Goal: Information Seeking & Learning: Learn about a topic

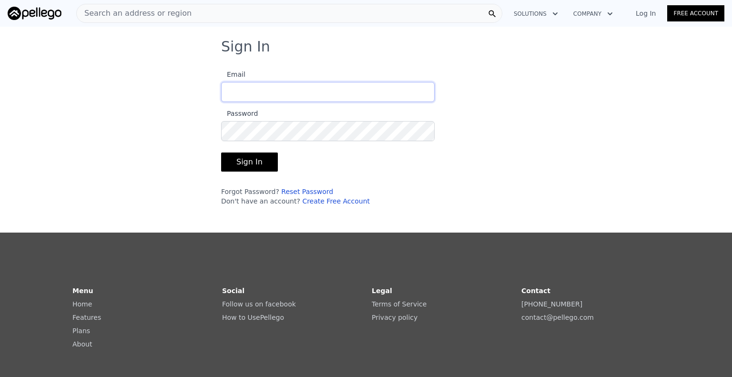
type input "[EMAIL_ADDRESS][DOMAIN_NAME]"
click at [254, 162] on button "Sign In" at bounding box center [249, 162] width 57 height 19
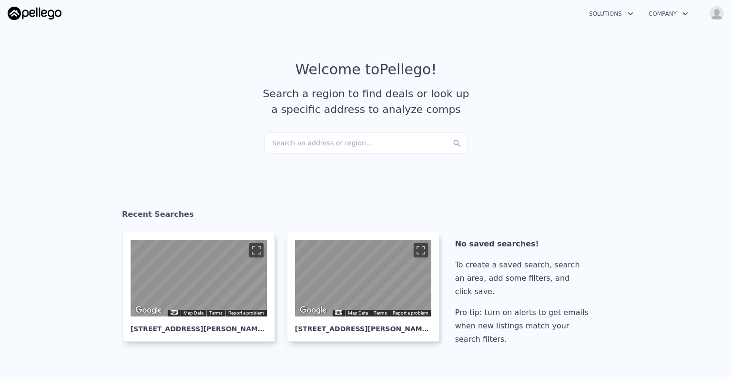
click at [314, 148] on div "Search an address or region..." at bounding box center [366, 142] width 204 height 21
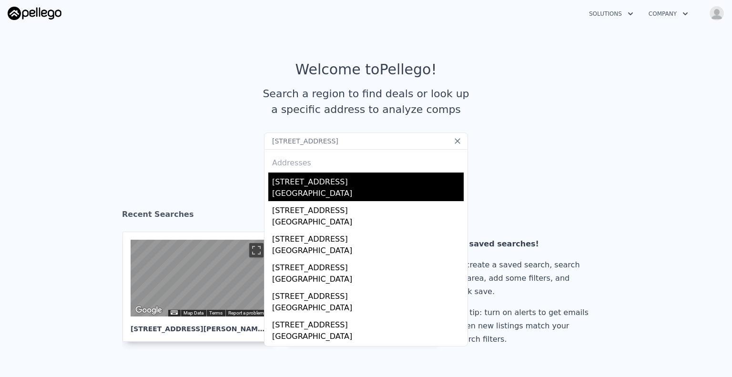
type input "[STREET_ADDRESS]"
click at [353, 183] on div "[STREET_ADDRESS]" at bounding box center [368, 180] width 192 height 15
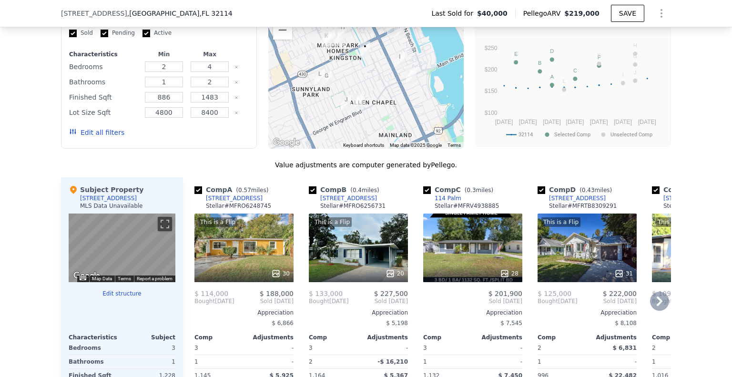
scroll to position [854, 0]
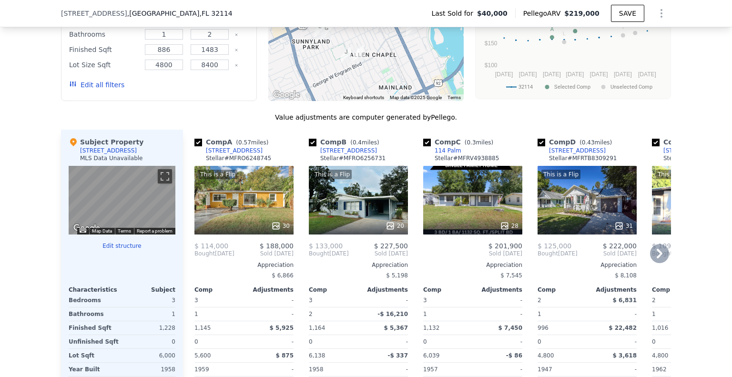
click at [655, 258] on icon at bounding box center [659, 253] width 19 height 19
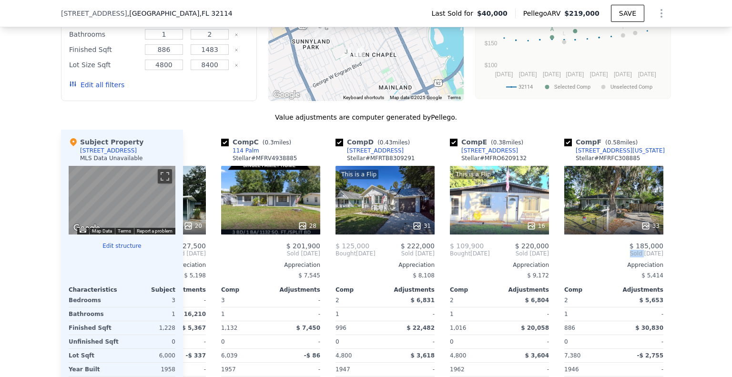
click at [655, 258] on div "Comp F ( 0.58 miles) [STREET_ADDRESS][US_STATE] # MFRFC308885 33 $ 185,000 Sold…" at bounding box center [613, 276] width 107 height 293
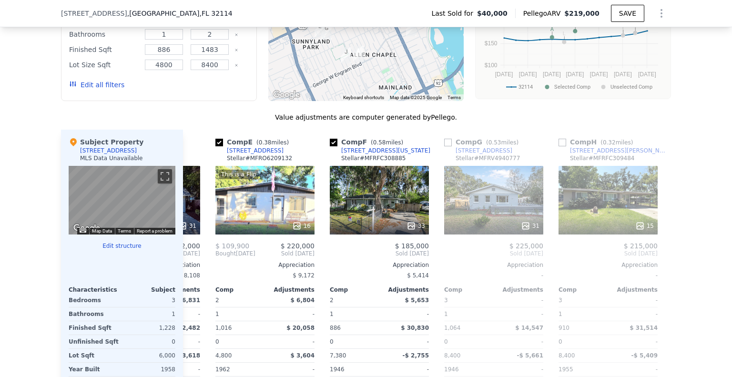
scroll to position [0, 458]
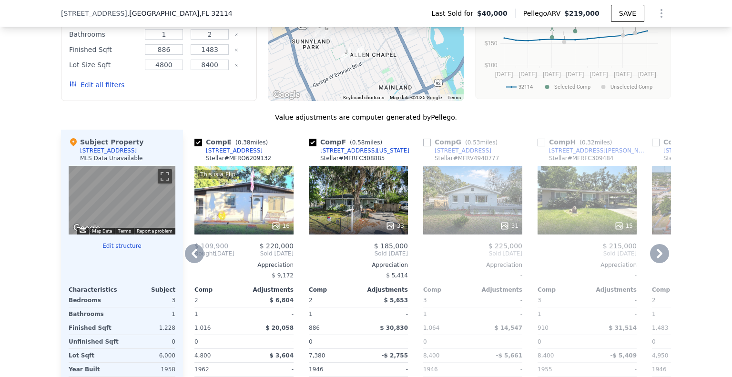
click at [658, 258] on icon at bounding box center [659, 253] width 19 height 19
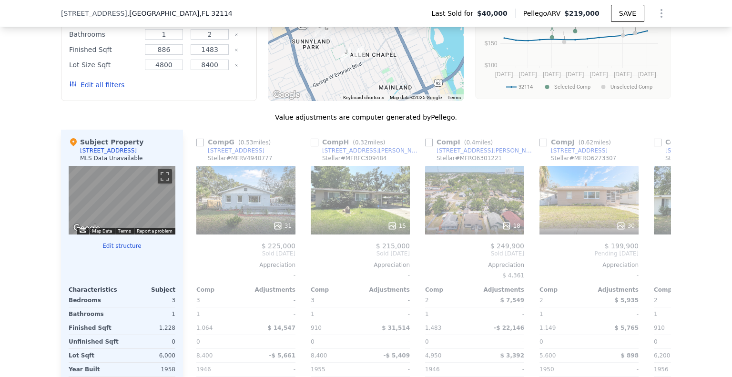
scroll to position [0, 686]
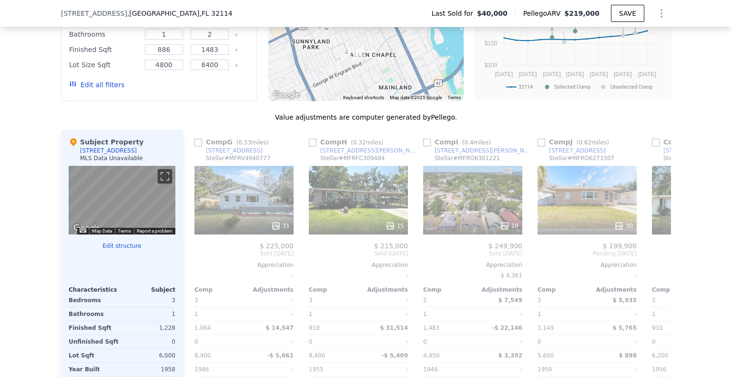
click at [658, 257] on span "Pending [DATE]" at bounding box center [701, 254] width 99 height 8
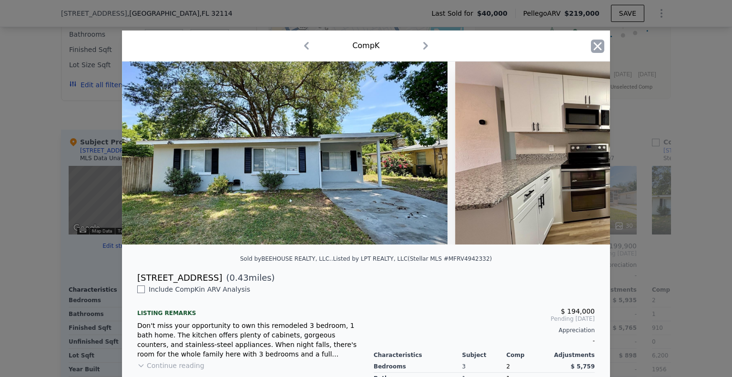
click at [593, 43] on icon "button" at bounding box center [597, 46] width 13 height 13
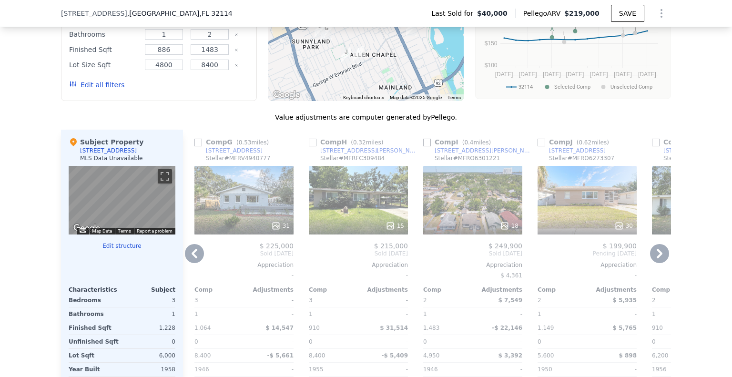
click at [658, 255] on icon at bounding box center [659, 253] width 19 height 19
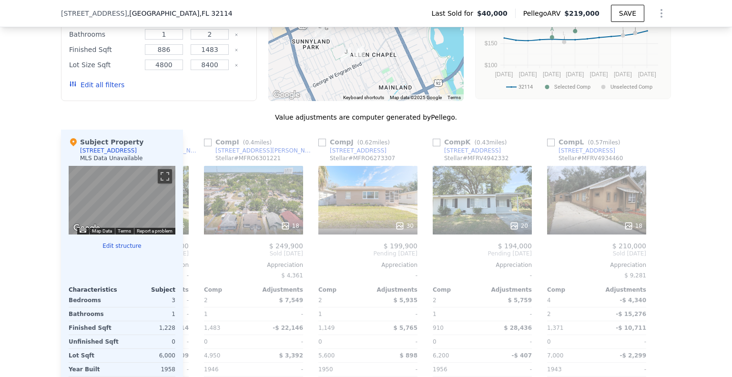
scroll to position [0, 907]
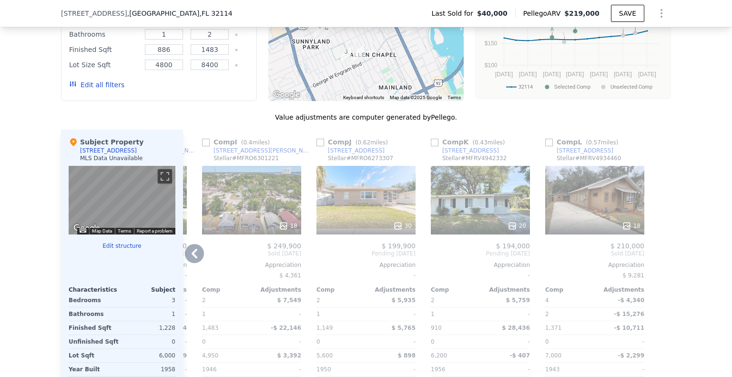
click at [192, 258] on icon at bounding box center [195, 254] width 6 height 10
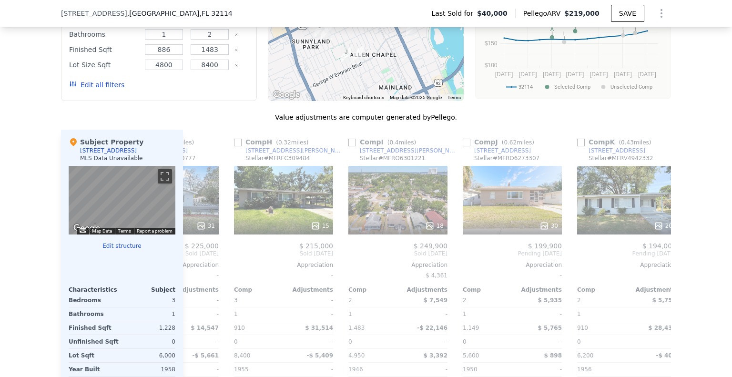
scroll to position [0, 679]
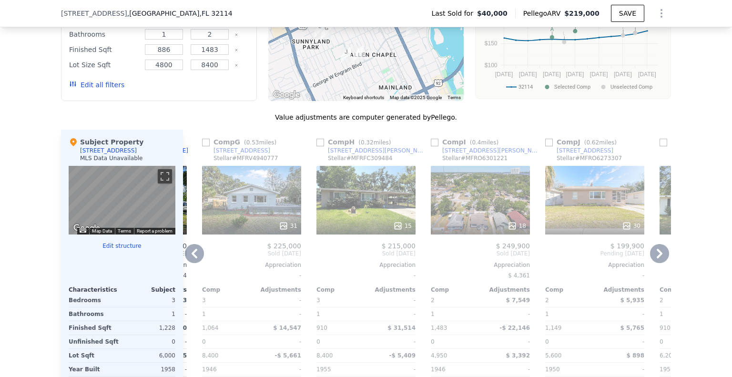
click at [192, 258] on icon at bounding box center [195, 254] width 6 height 10
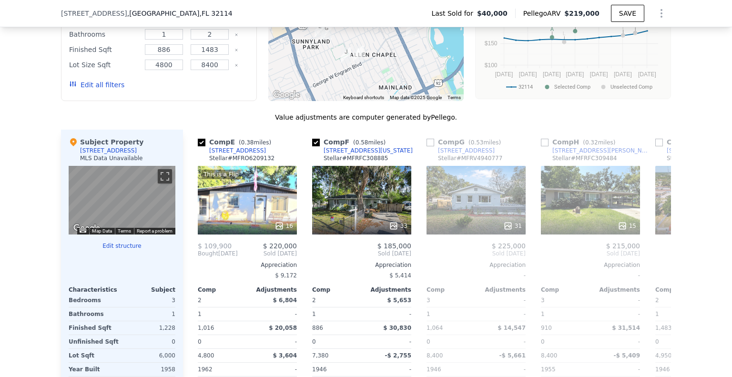
scroll to position [0, 450]
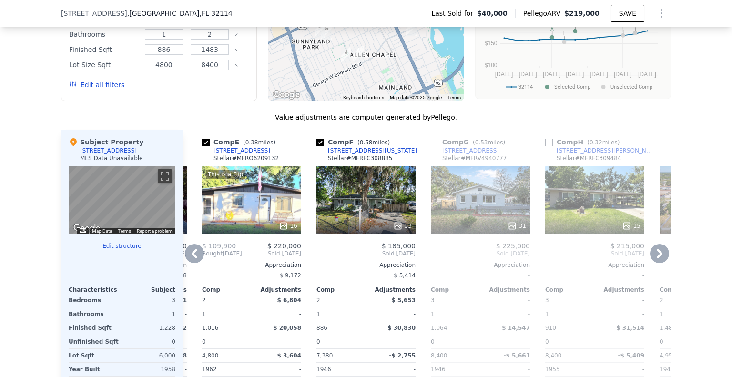
click at [193, 257] on icon at bounding box center [194, 253] width 19 height 19
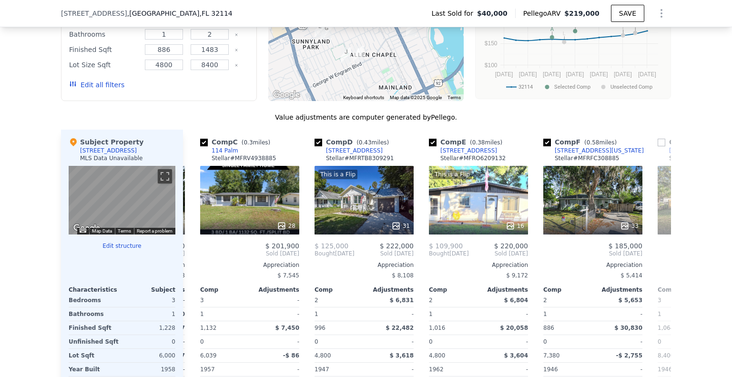
scroll to position [0, 221]
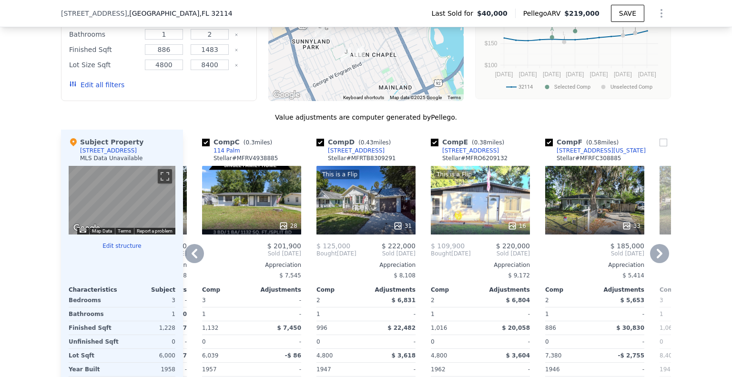
click at [192, 260] on icon at bounding box center [194, 253] width 19 height 19
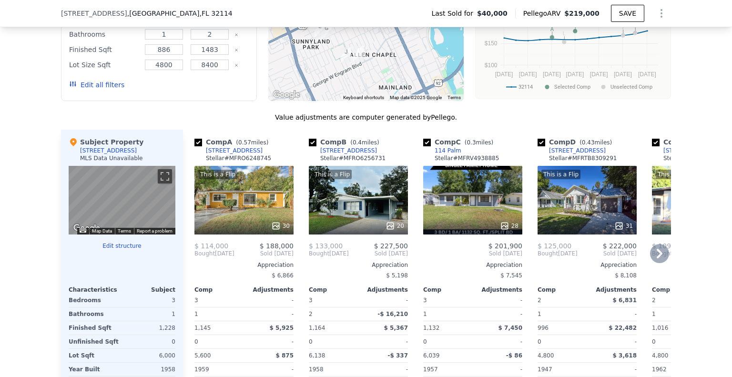
scroll to position [806, 0]
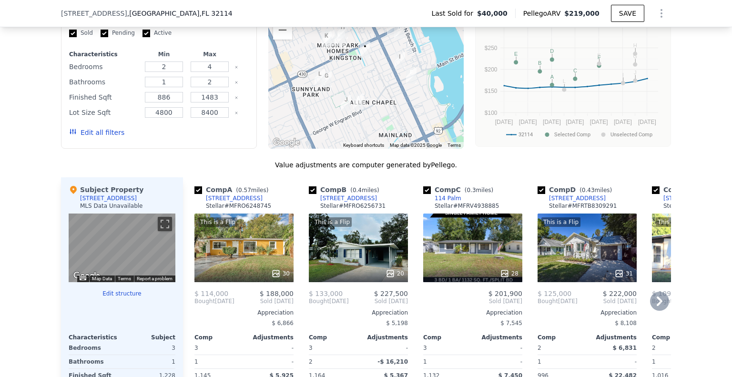
click at [659, 302] on icon at bounding box center [659, 301] width 19 height 19
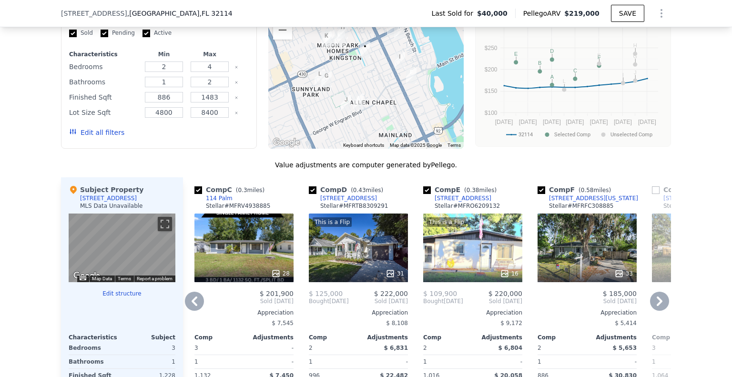
click at [658, 302] on icon at bounding box center [659, 301] width 19 height 19
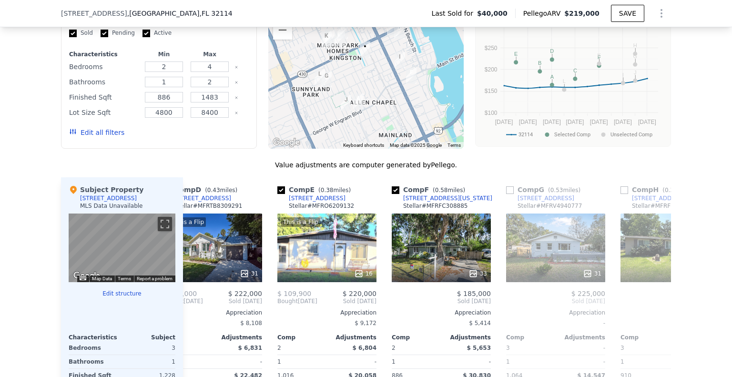
scroll to position [0, 458]
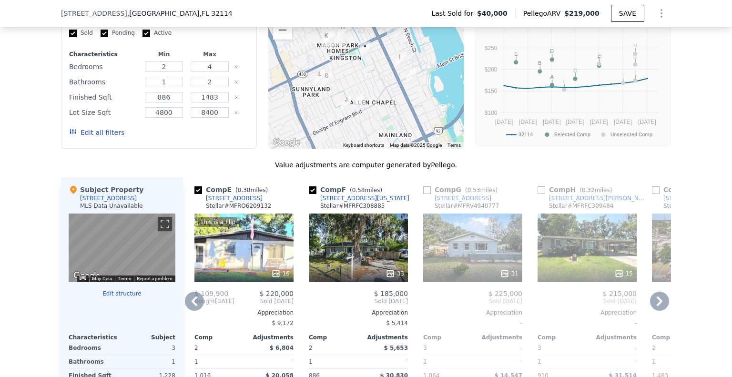
click at [657, 303] on icon at bounding box center [659, 301] width 19 height 19
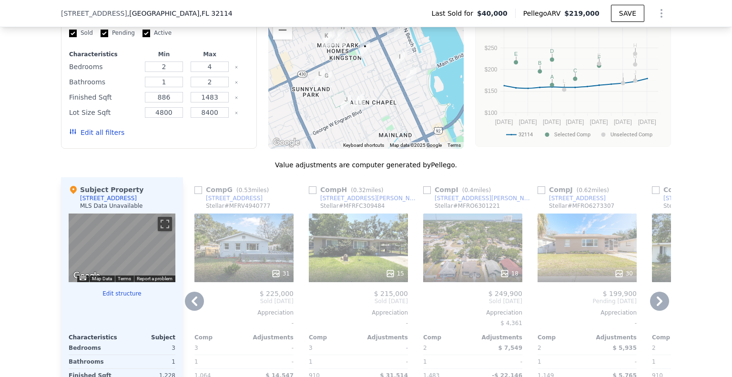
click at [656, 303] on icon at bounding box center [659, 301] width 19 height 19
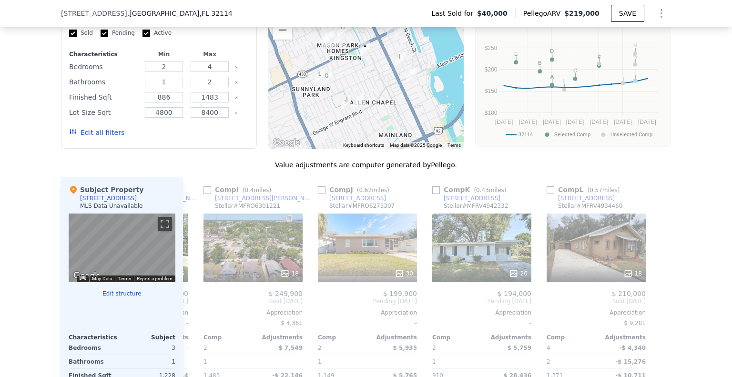
scroll to position [0, 907]
click at [656, 303] on div at bounding box center [663, 323] width 15 height 293
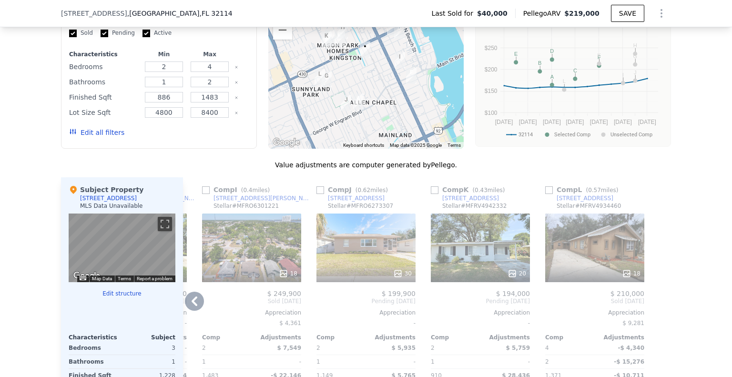
click at [656, 303] on div at bounding box center [663, 323] width 15 height 293
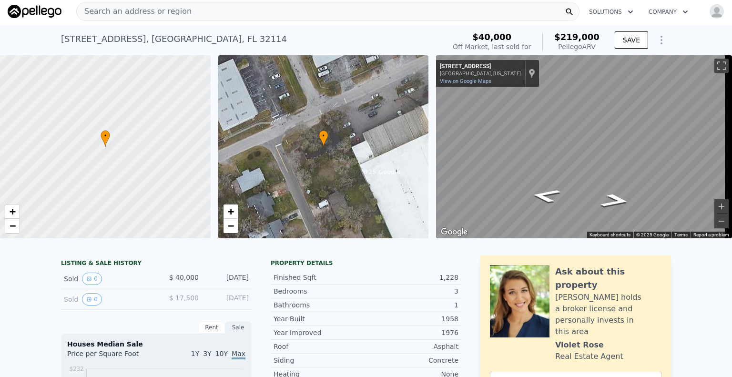
scroll to position [0, 0]
